Goal: Information Seeking & Learning: Learn about a topic

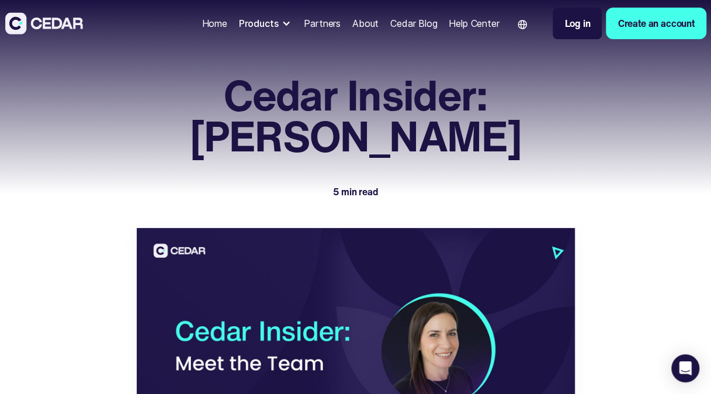
click at [210, 27] on div "Home" at bounding box center [214, 23] width 25 height 14
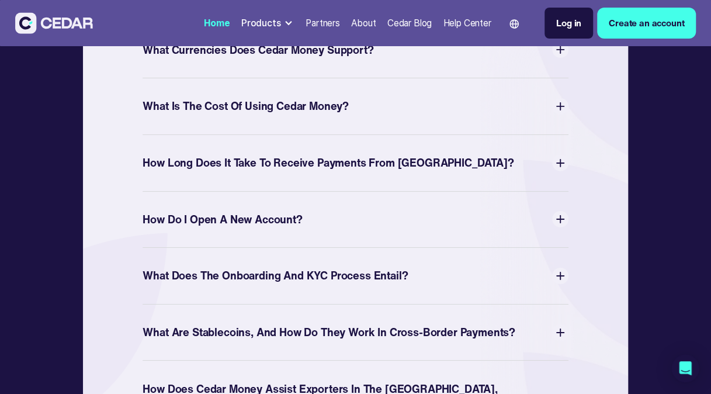
scroll to position [3972, 0]
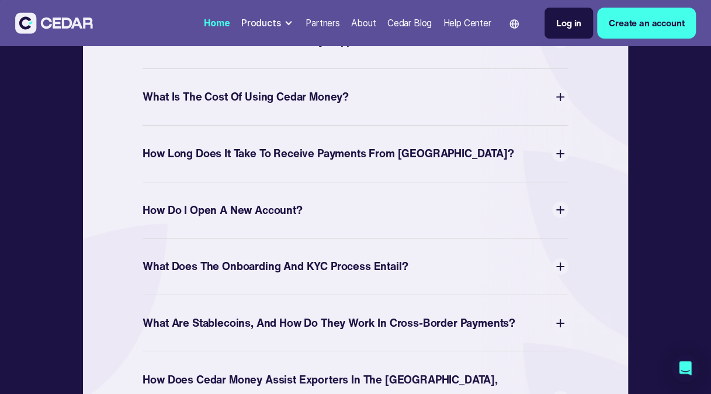
click at [284, 107] on div "What Is The Cost of Using Cedar Money?" at bounding box center [246, 97] width 206 height 20
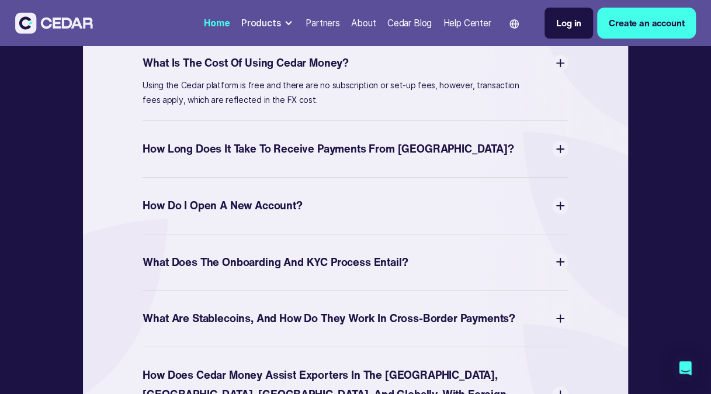
scroll to position [4030, 0]
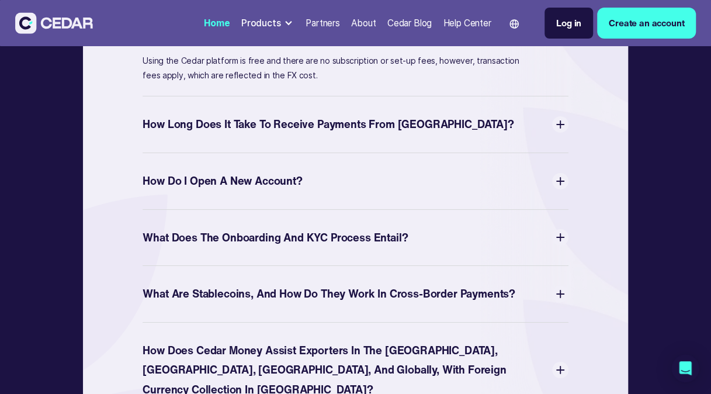
click at [364, 134] on div "How Long Does It Take to Receive Payments from [GEOGRAPHIC_DATA]?" at bounding box center [328, 124] width 371 height 20
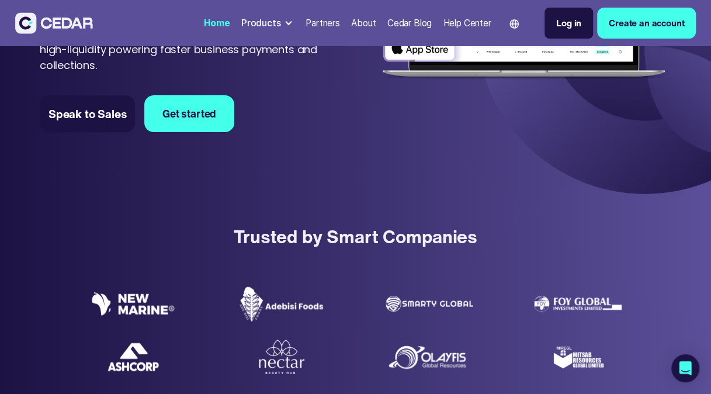
scroll to position [0, 0]
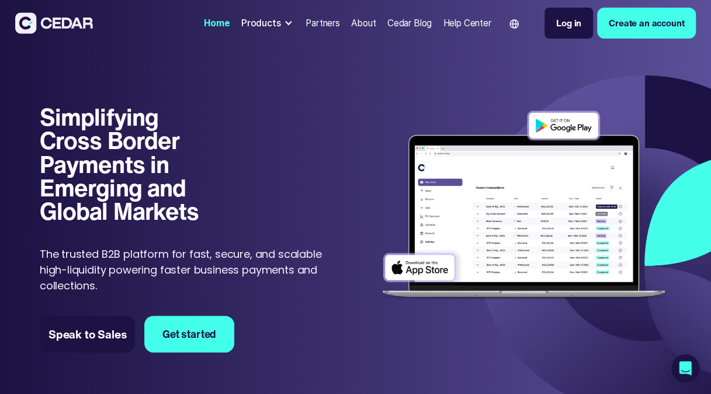
click at [433, 210] on img at bounding box center [524, 205] width 296 height 201
click at [417, 26] on div "Cedar Blog" at bounding box center [409, 22] width 44 height 13
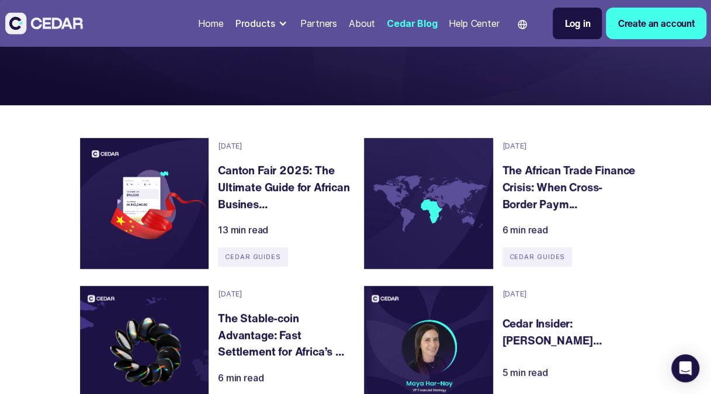
scroll to position [292, 0]
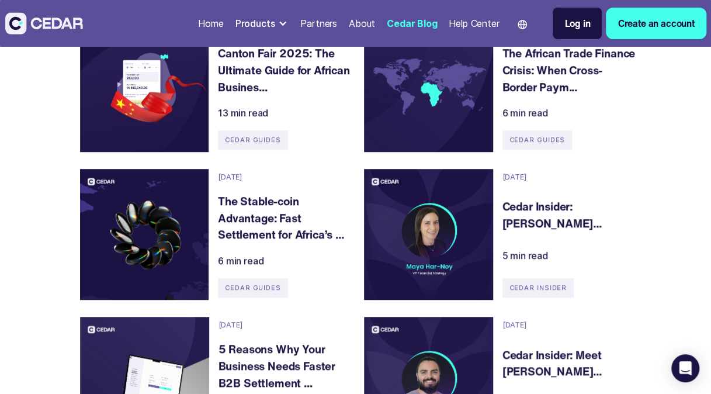
click at [579, 206] on h4 "Cedar Insider: Maya Har Noy..." at bounding box center [569, 215] width 134 height 34
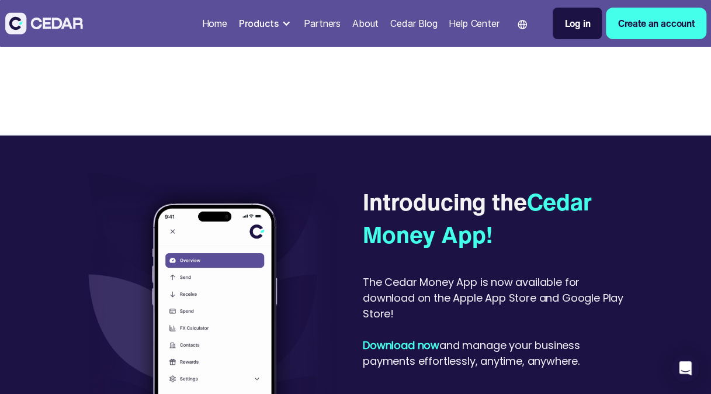
scroll to position [3096, 0]
